Goal: Information Seeking & Learning: Learn about a topic

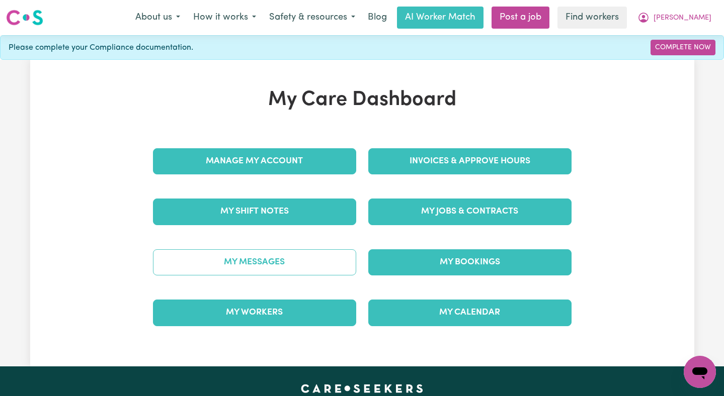
click at [284, 263] on link "My Messages" at bounding box center [254, 262] width 203 height 26
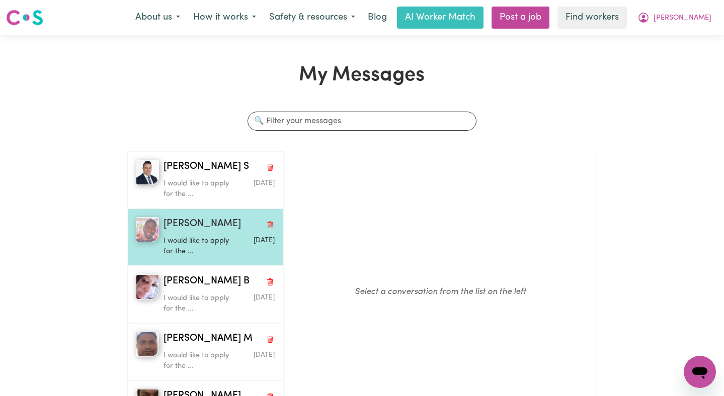
click at [213, 234] on div "I would like to apply for the ..." at bounding box center [200, 245] width 74 height 26
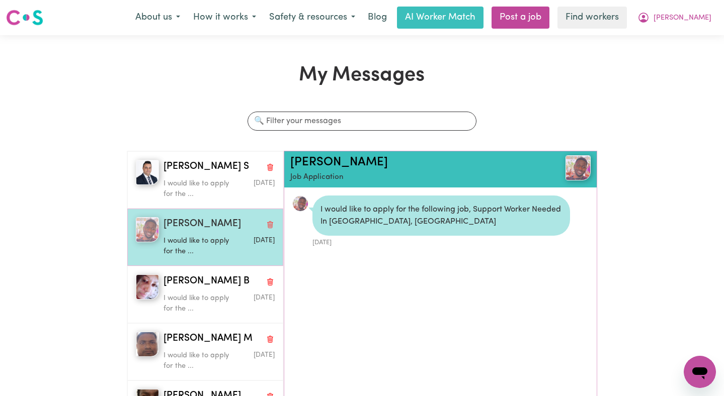
scroll to position [6, 0]
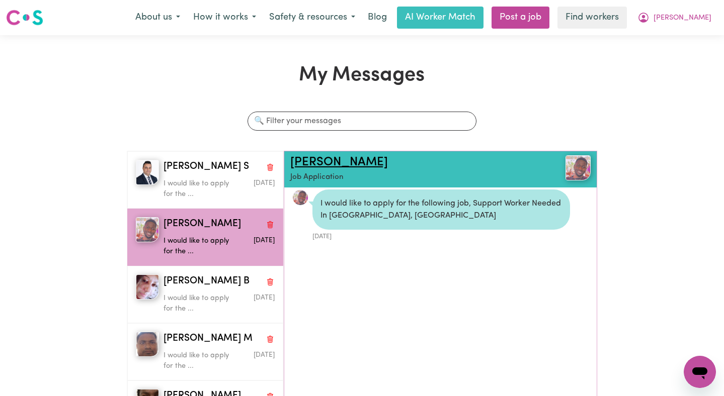
click at [304, 168] on link "[PERSON_NAME]" at bounding box center [339, 162] width 98 height 12
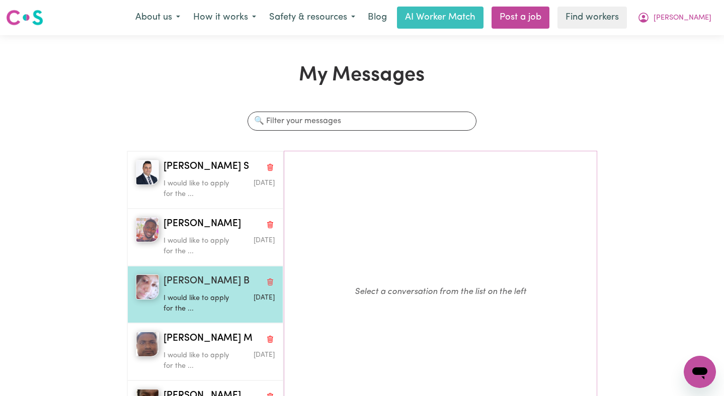
click at [213, 281] on div "[PERSON_NAME] B" at bounding box center [218, 282] width 111 height 15
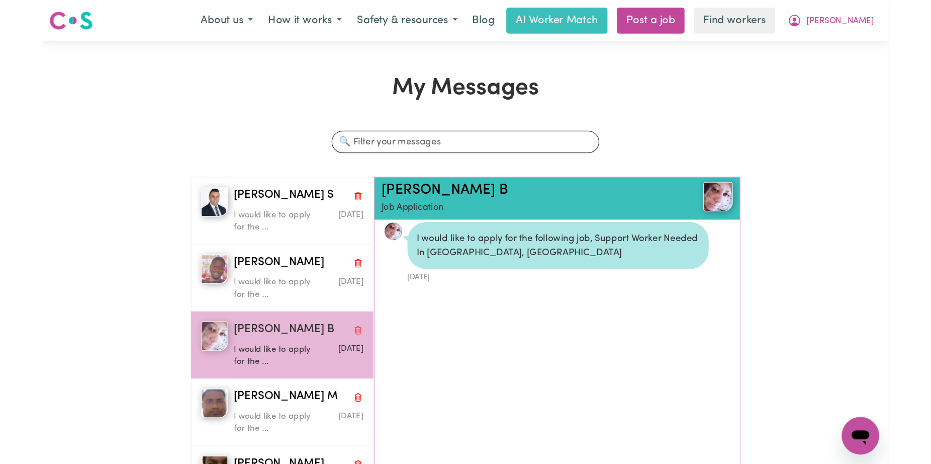
scroll to position [6, 0]
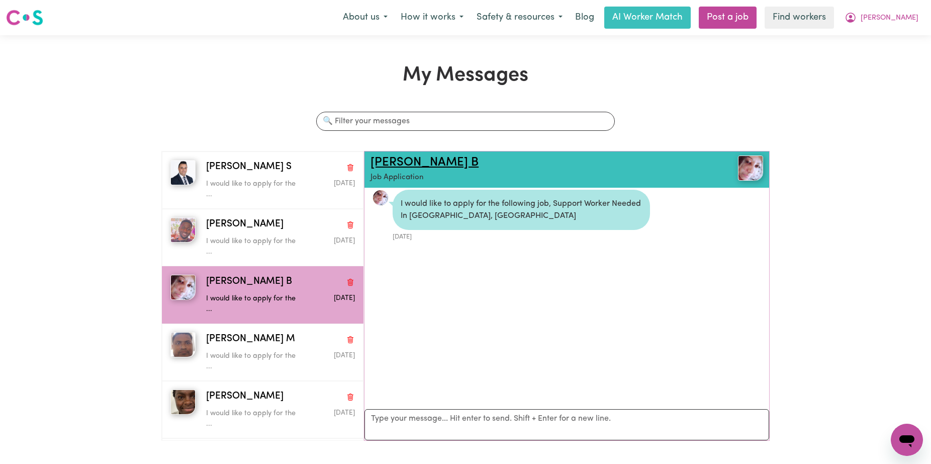
click at [401, 159] on link "[PERSON_NAME] B" at bounding box center [425, 162] width 108 height 12
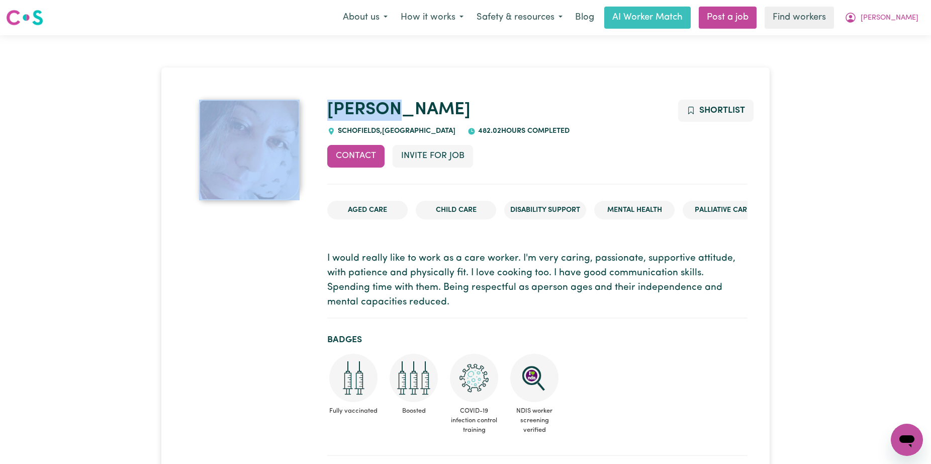
drag, startPoint x: 419, startPoint y: 105, endPoint x: 279, endPoint y: 103, distance: 140.8
